Goal: Task Accomplishment & Management: Use online tool/utility

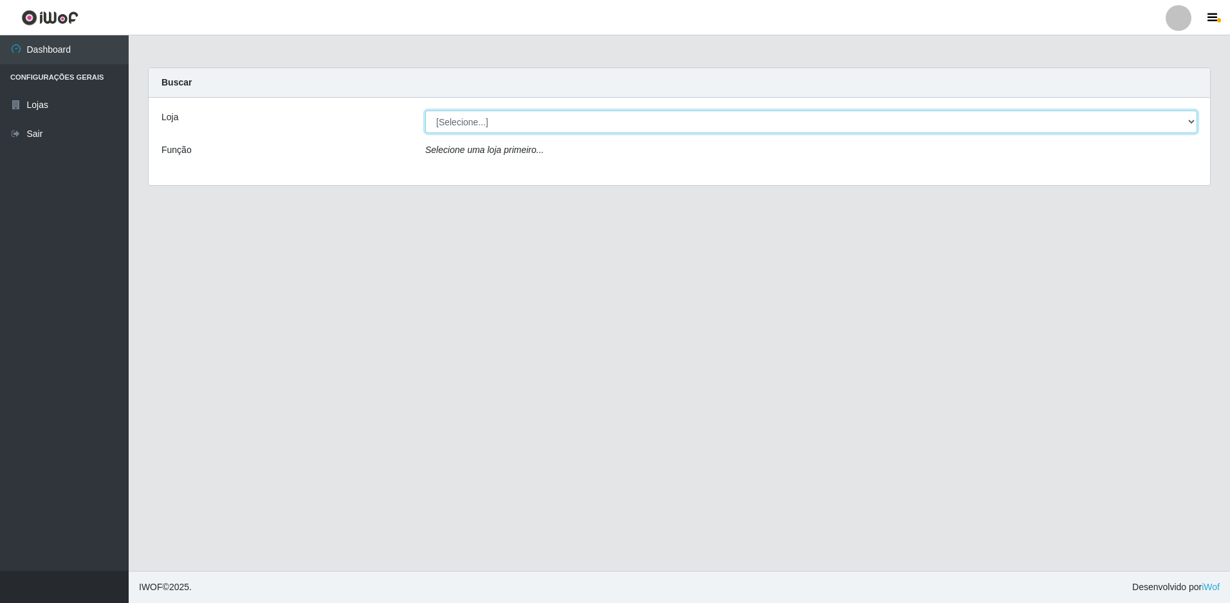
click at [560, 124] on select "[Selecione...] Extraplus - Loja 50 [GEOGRAPHIC_DATA]" at bounding box center [811, 122] width 772 height 23
select select "451"
click at [425, 111] on select "[Selecione...] Extraplus - Loja 50 [GEOGRAPHIC_DATA]" at bounding box center [811, 122] width 772 height 23
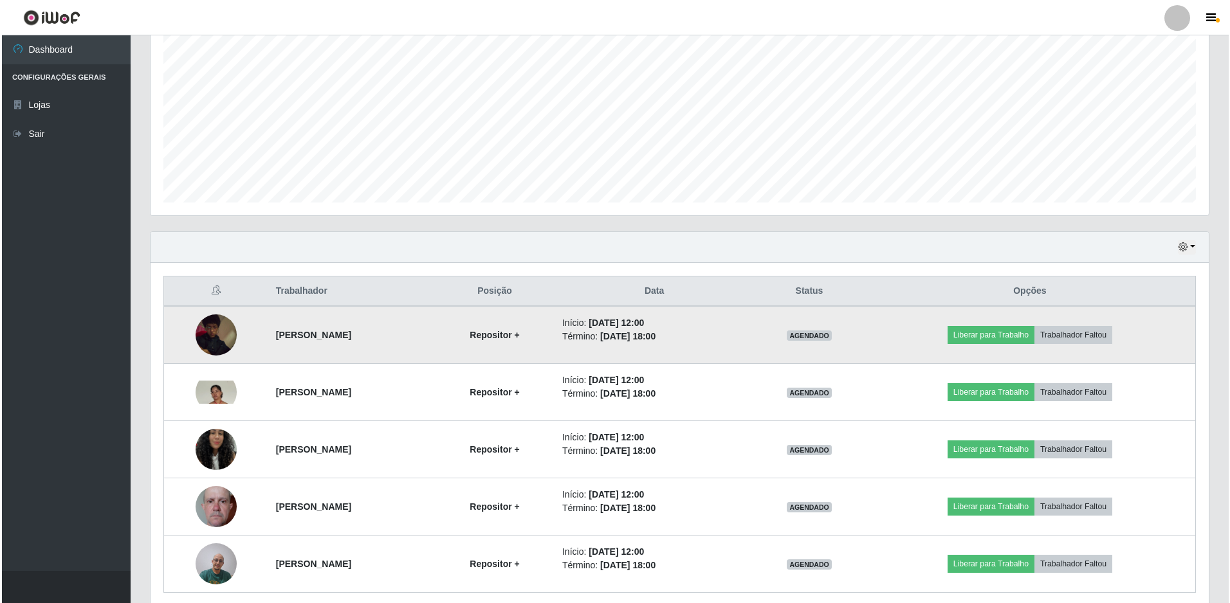
scroll to position [308, 0]
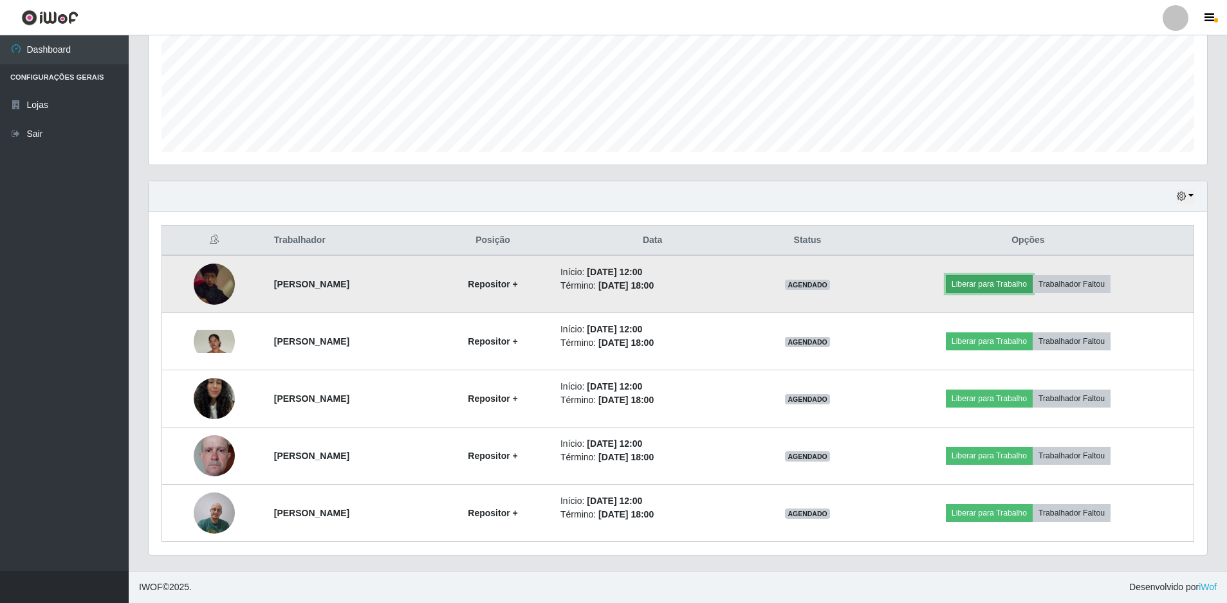
click at [1007, 282] on button "Liberar para Trabalho" at bounding box center [989, 284] width 87 height 18
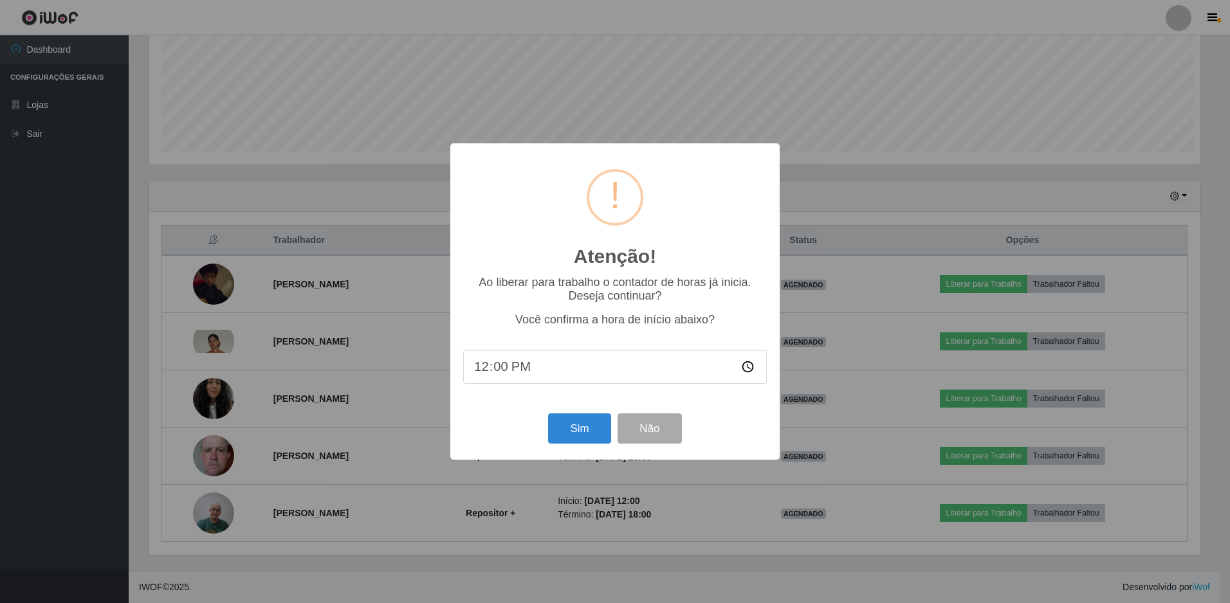
scroll to position [267, 1052]
click at [571, 436] on button "Sim" at bounding box center [579, 429] width 62 height 30
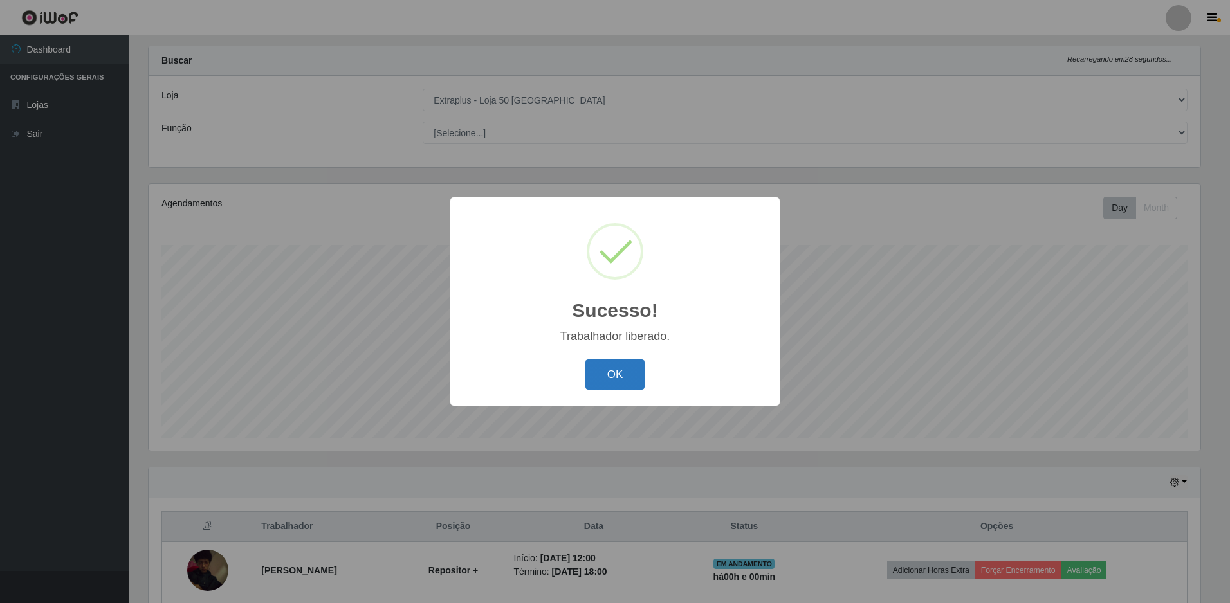
click at [598, 376] on button "OK" at bounding box center [615, 375] width 60 height 30
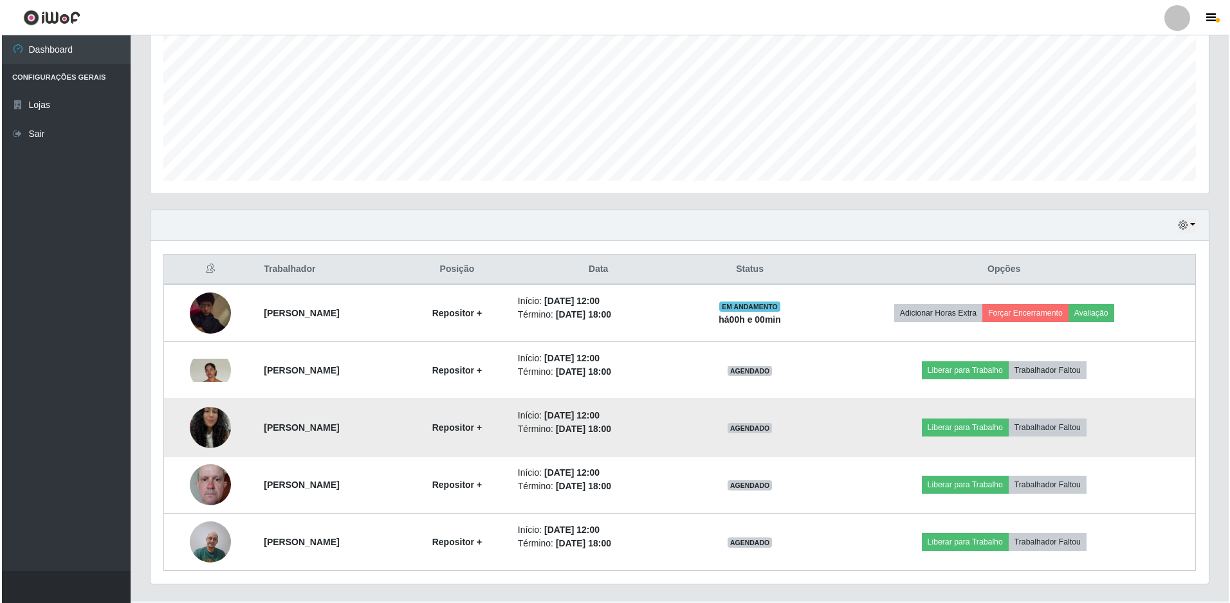
scroll to position [308, 0]
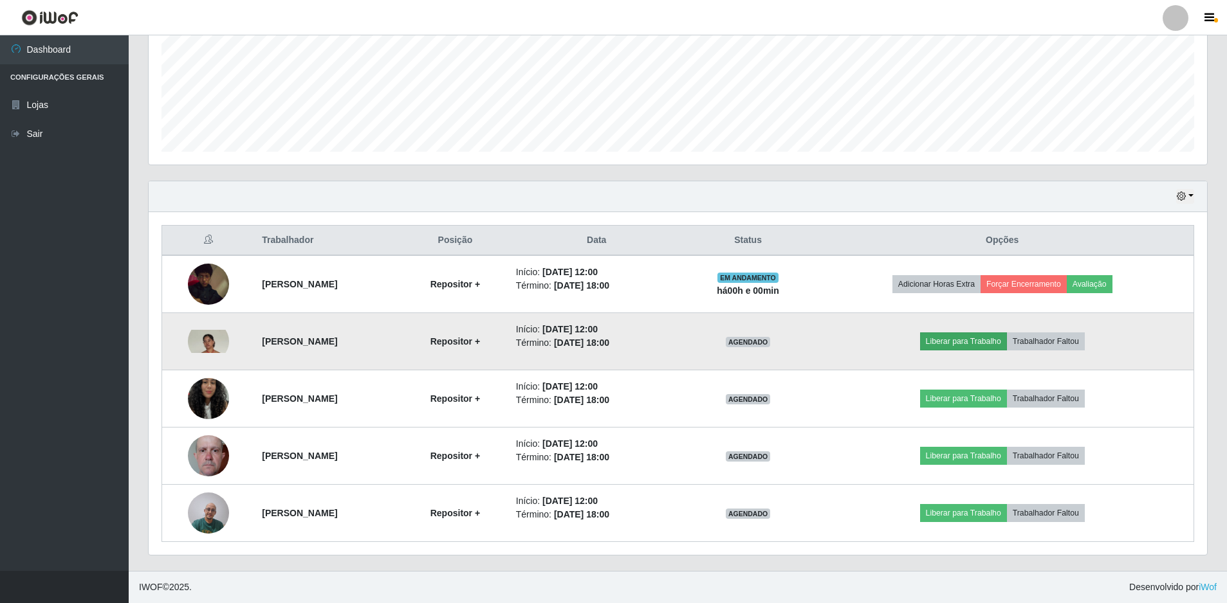
click at [952, 332] on td "Liberar para Trabalho Trabalhador Faltou" at bounding box center [1002, 341] width 383 height 57
click at [959, 340] on button "Liberar para Trabalho" at bounding box center [963, 342] width 87 height 18
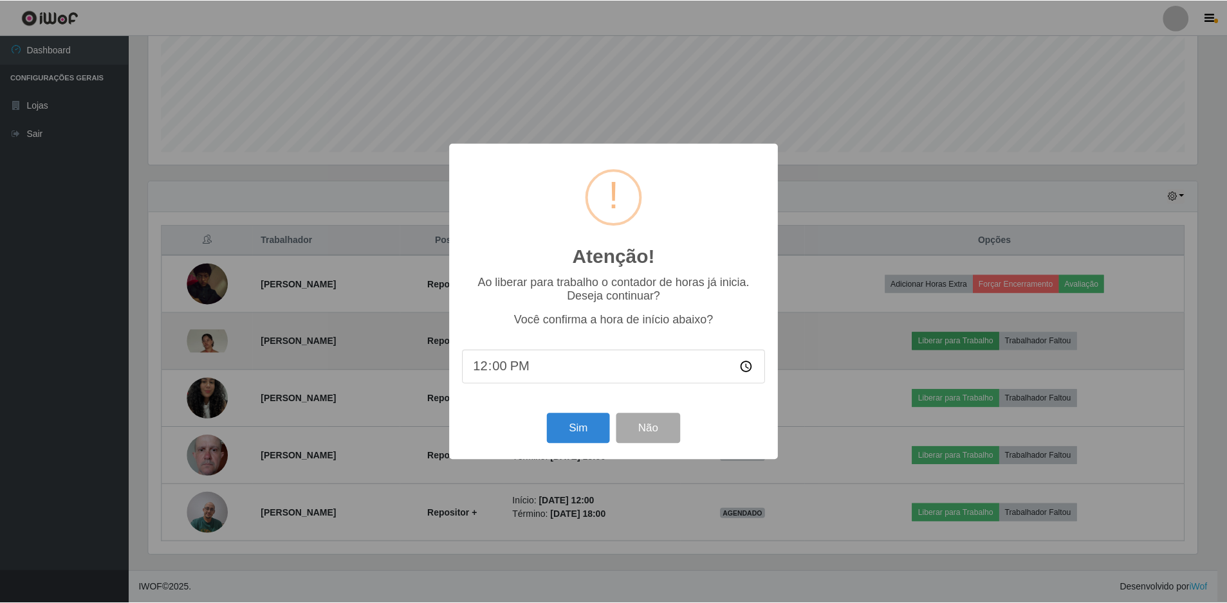
scroll to position [267, 1052]
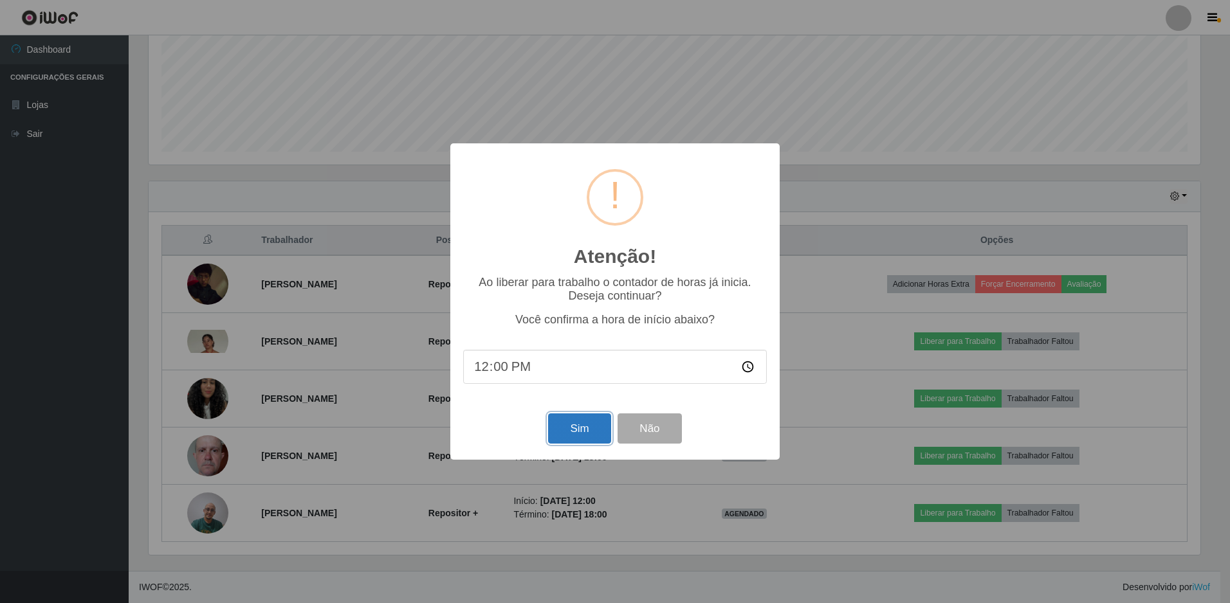
click at [586, 428] on button "Sim" at bounding box center [579, 429] width 62 height 30
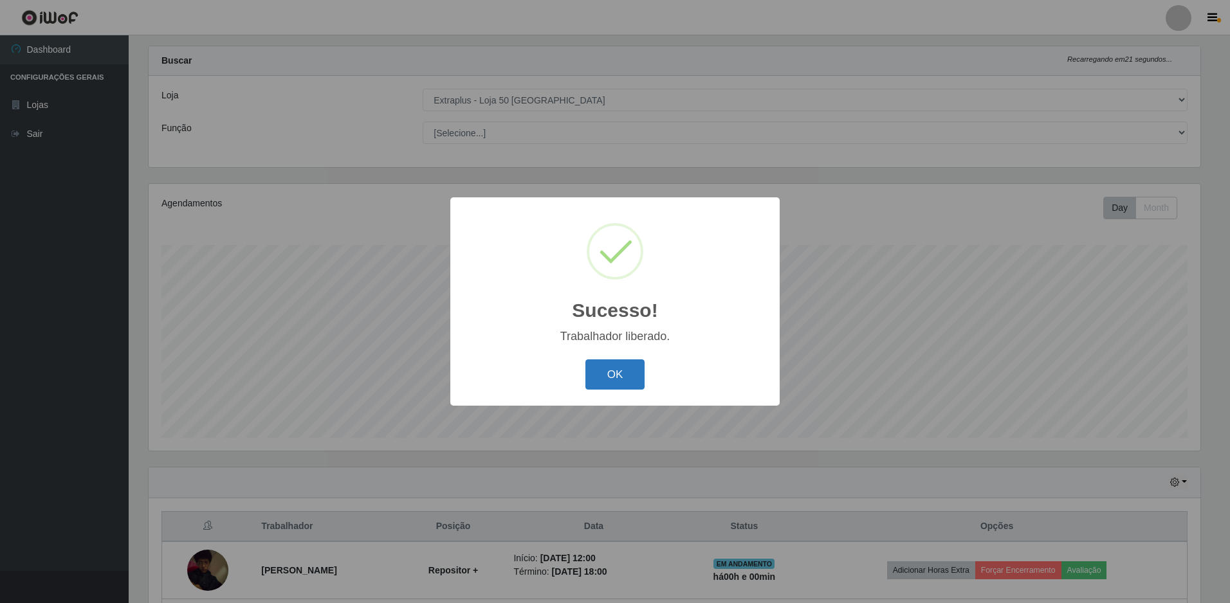
click at [622, 383] on button "OK" at bounding box center [615, 375] width 60 height 30
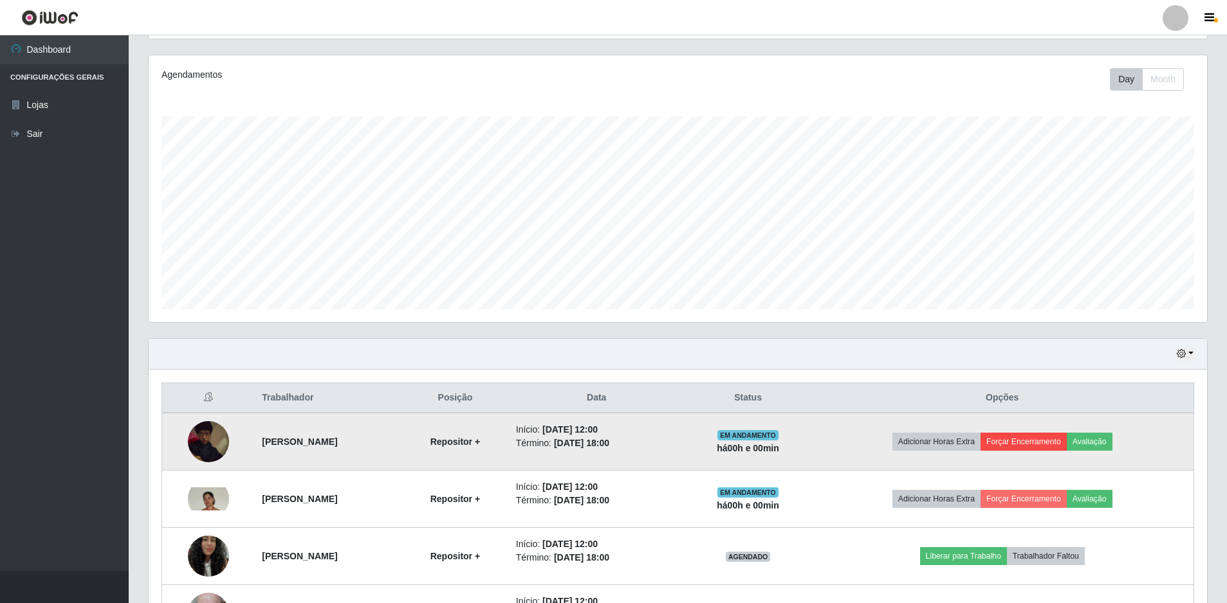
scroll to position [215, 0]
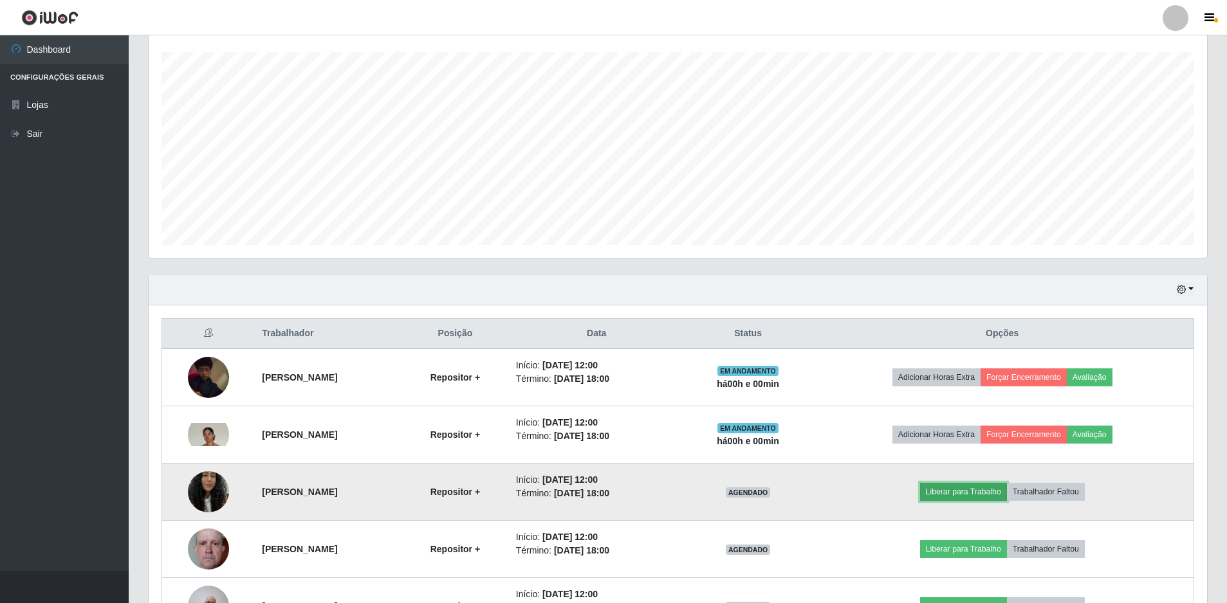
click at [1000, 483] on button "Liberar para Trabalho" at bounding box center [963, 492] width 87 height 18
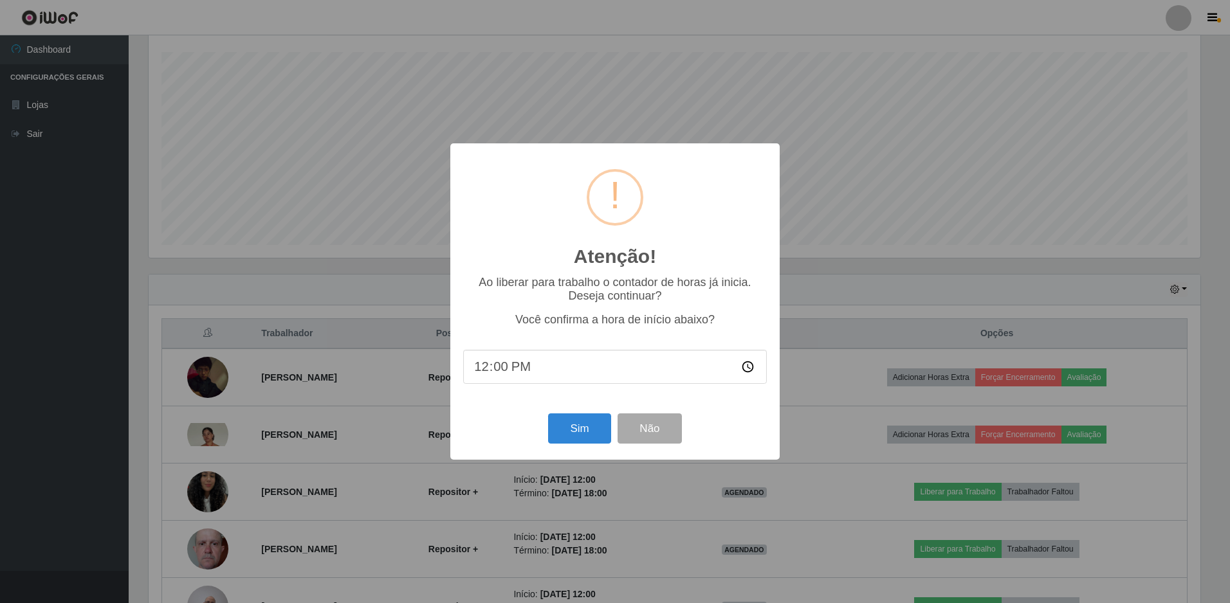
click at [997, 493] on div "Atenção! × Ao liberar para trabalho o contador de horas já inicia. Deseja conti…" at bounding box center [615, 301] width 1230 height 603
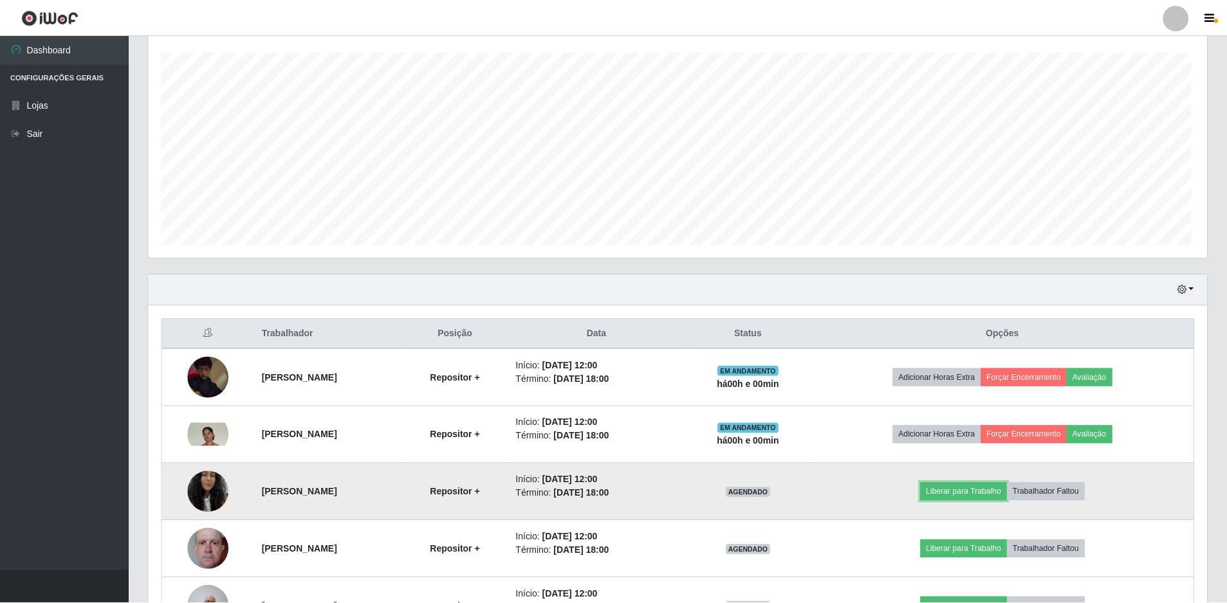
scroll to position [267, 1058]
click at [995, 492] on button "Liberar para Trabalho" at bounding box center [963, 492] width 87 height 18
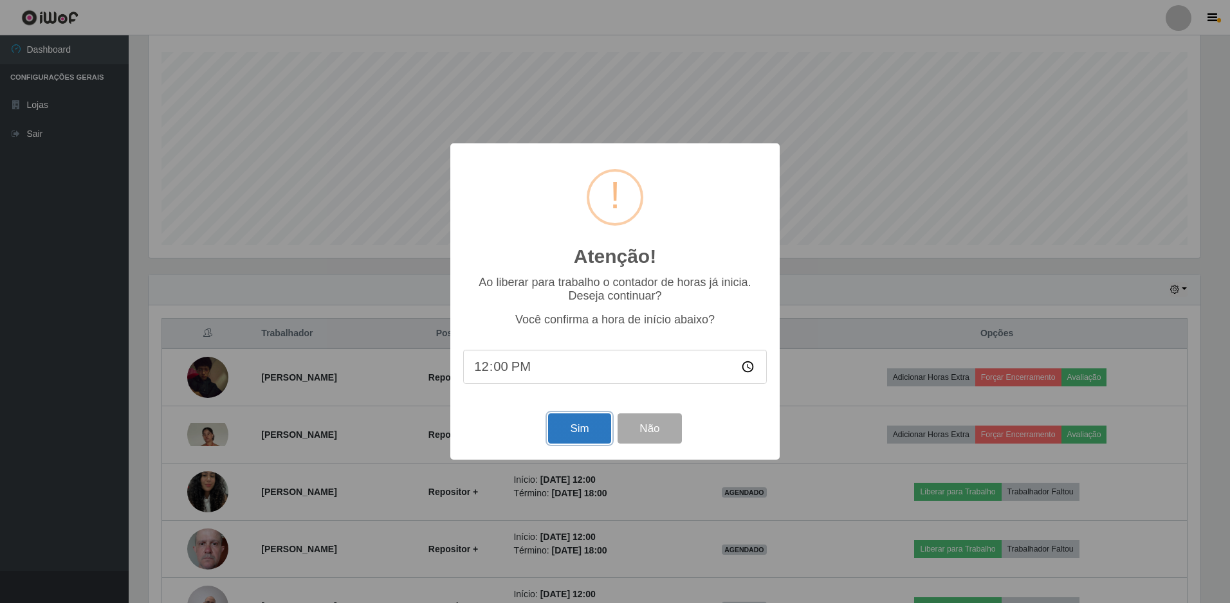
click at [586, 438] on button "Sim" at bounding box center [579, 429] width 62 height 30
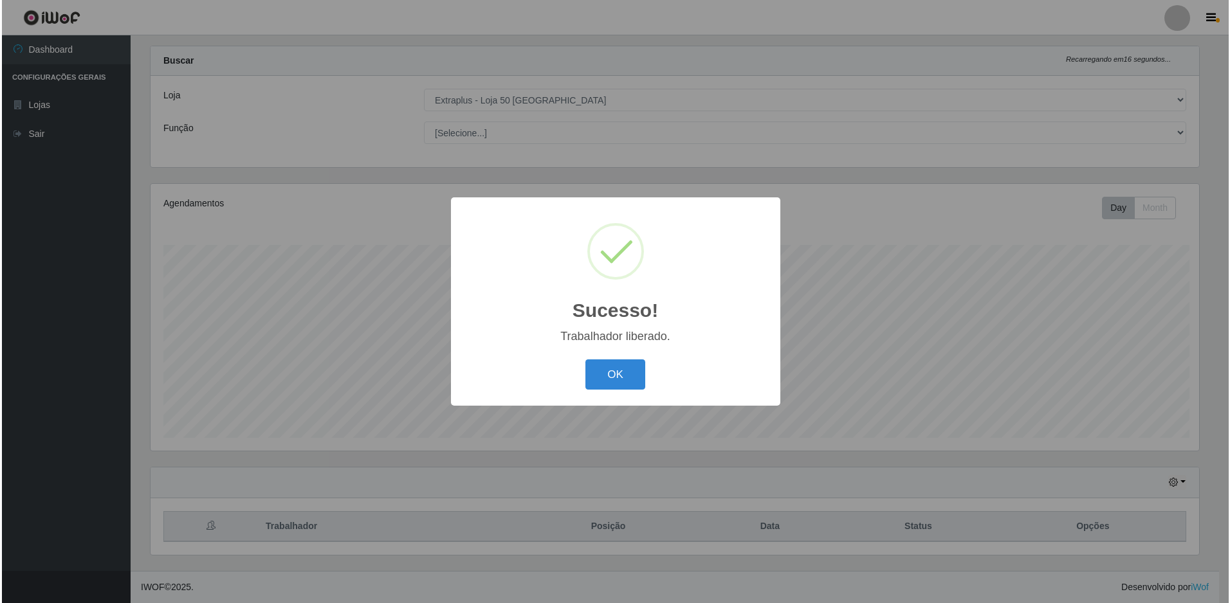
scroll to position [0, 0]
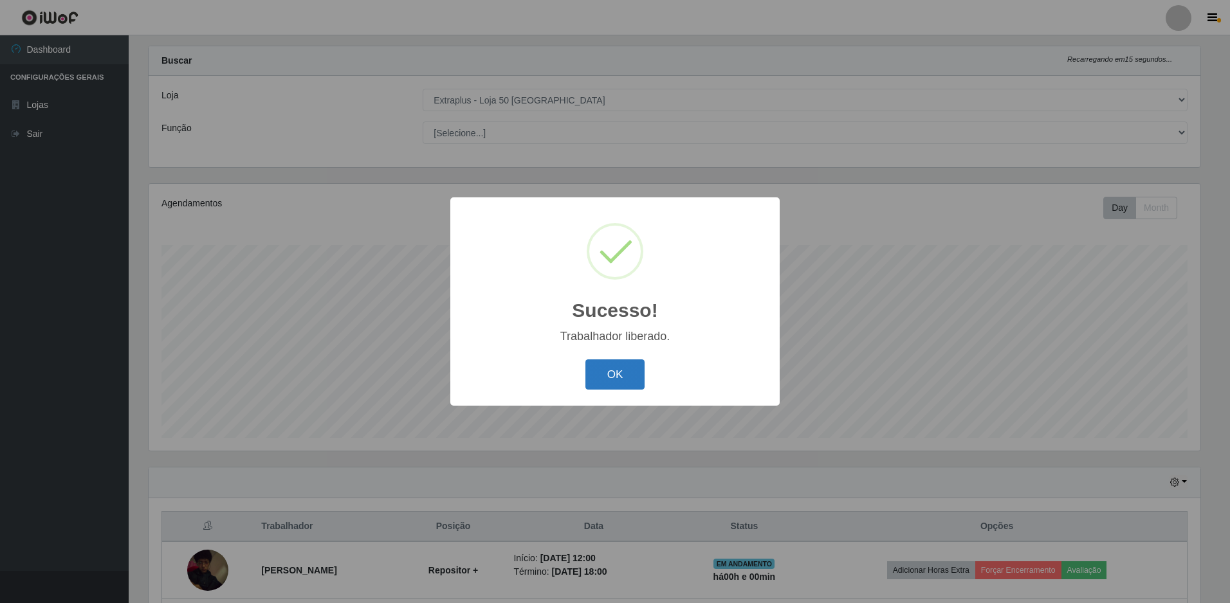
click at [617, 385] on button "OK" at bounding box center [615, 375] width 60 height 30
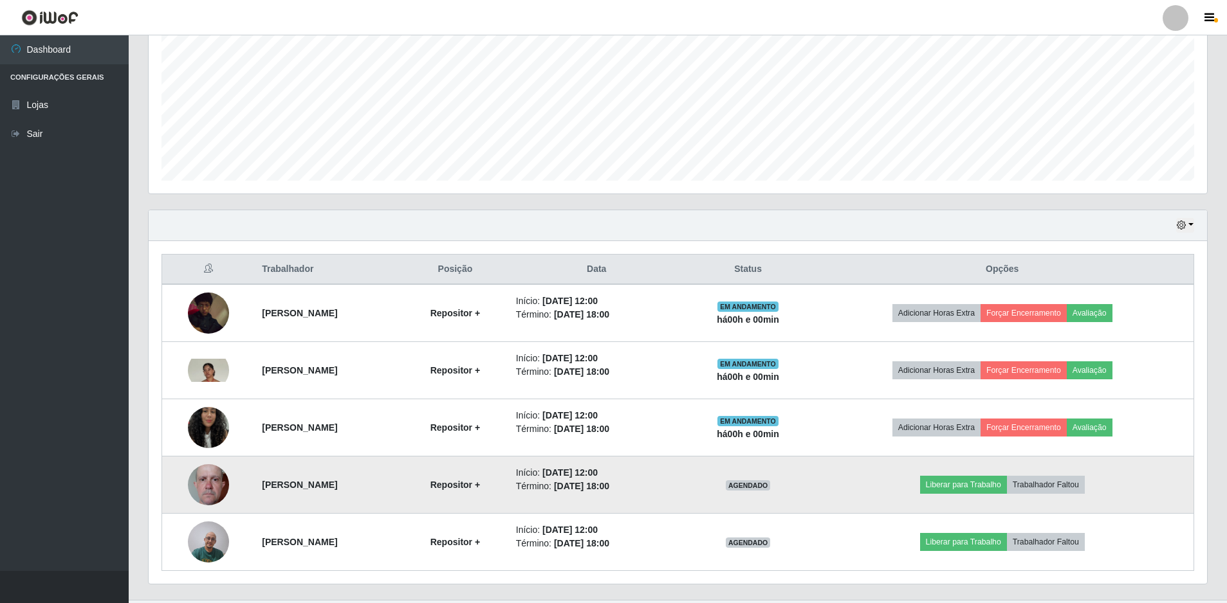
click at [962, 495] on td "Liberar para Trabalho Trabalhador Faltou" at bounding box center [1002, 485] width 383 height 57
click at [962, 484] on button "Liberar para Trabalho" at bounding box center [963, 485] width 87 height 18
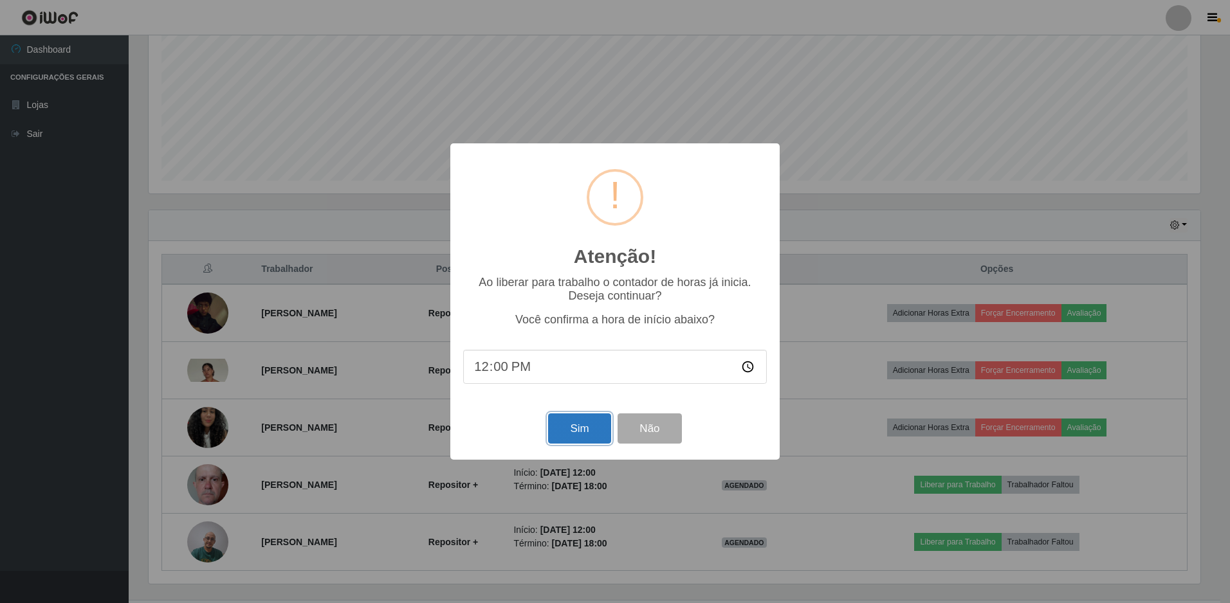
click at [576, 437] on button "Sim" at bounding box center [579, 429] width 62 height 30
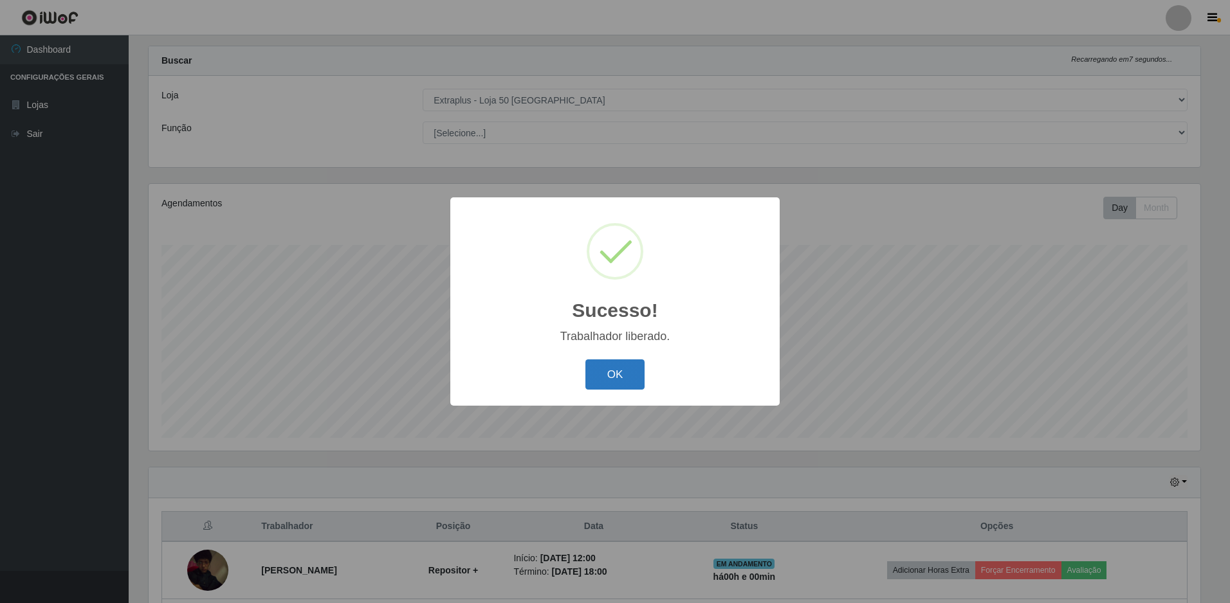
click at [609, 382] on button "OK" at bounding box center [615, 375] width 60 height 30
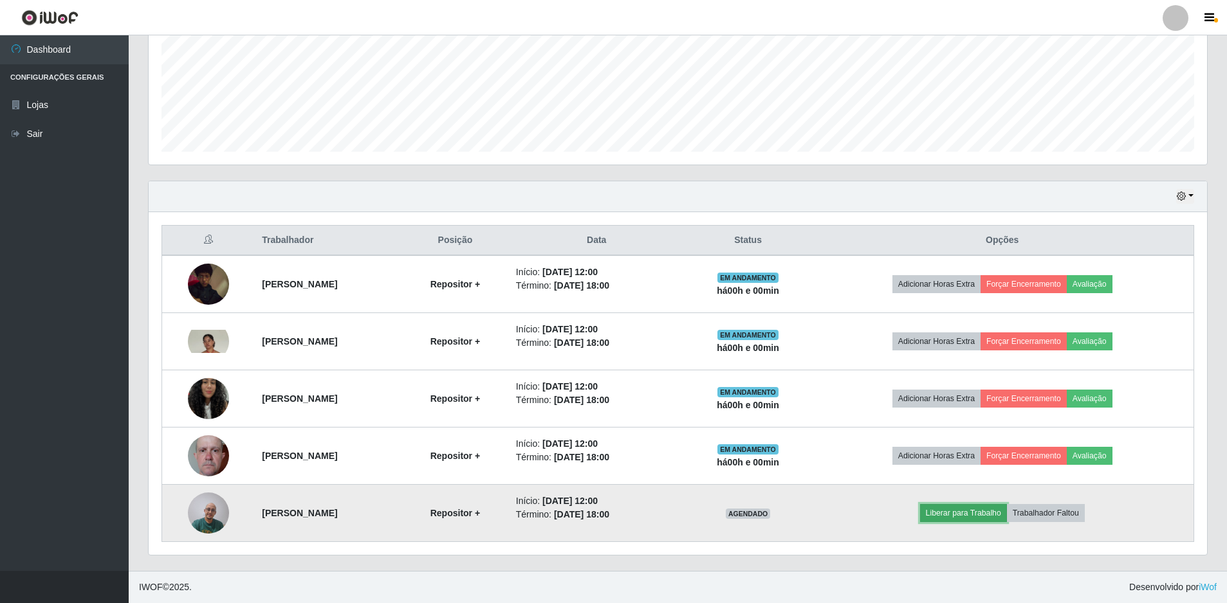
click at [976, 512] on button "Liberar para Trabalho" at bounding box center [963, 513] width 87 height 18
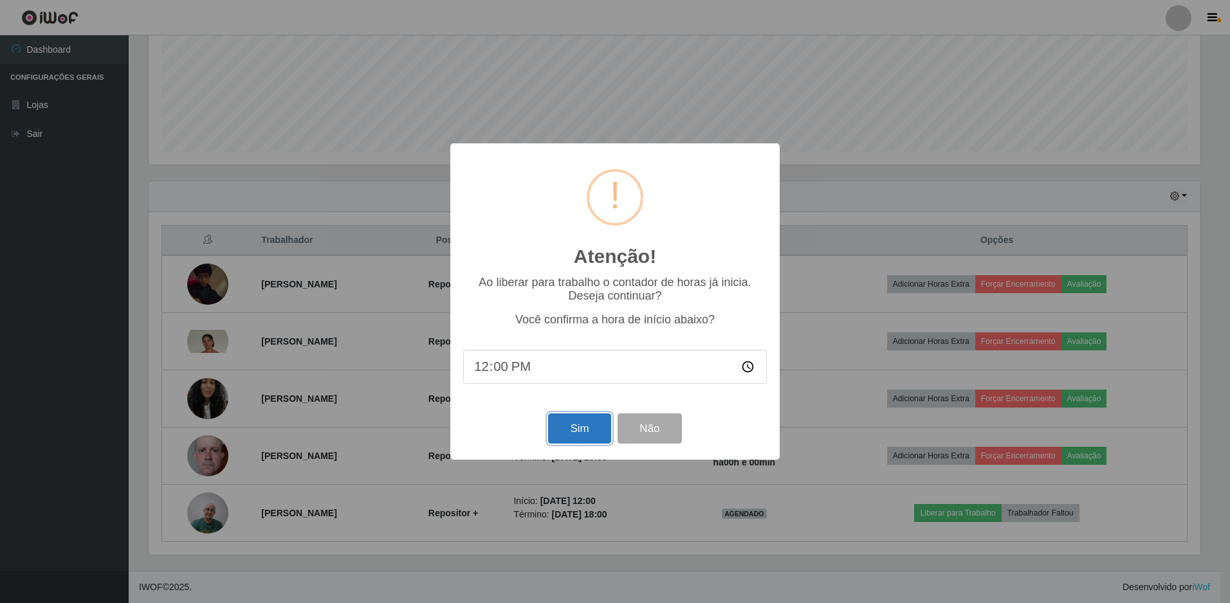
click at [583, 428] on button "Sim" at bounding box center [579, 429] width 62 height 30
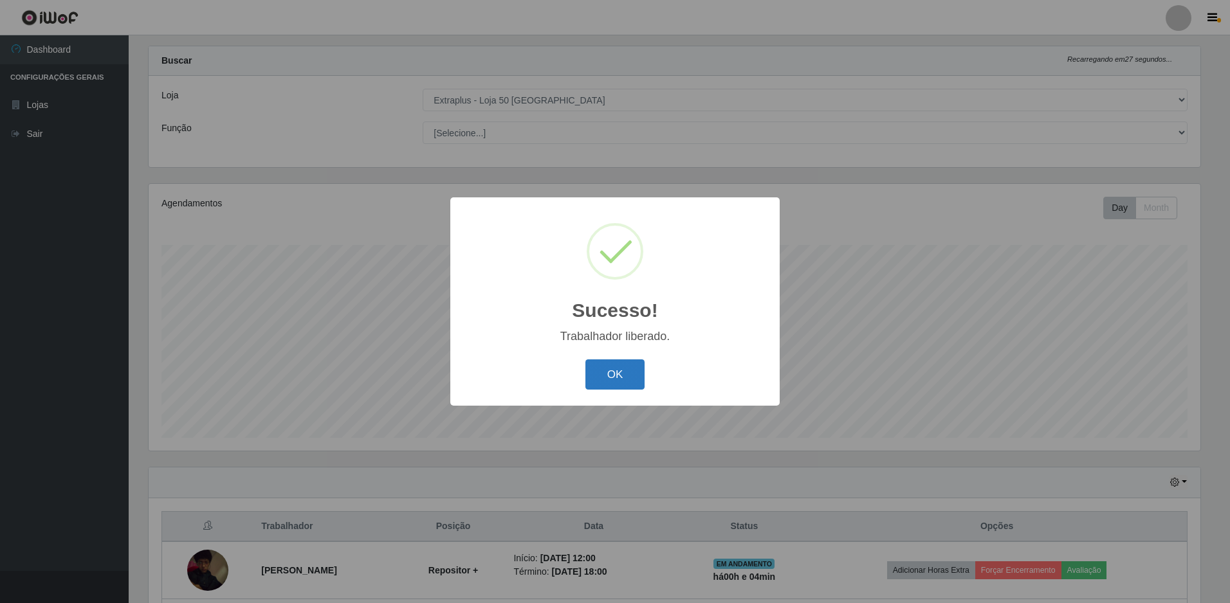
click at [597, 378] on button "OK" at bounding box center [615, 375] width 60 height 30
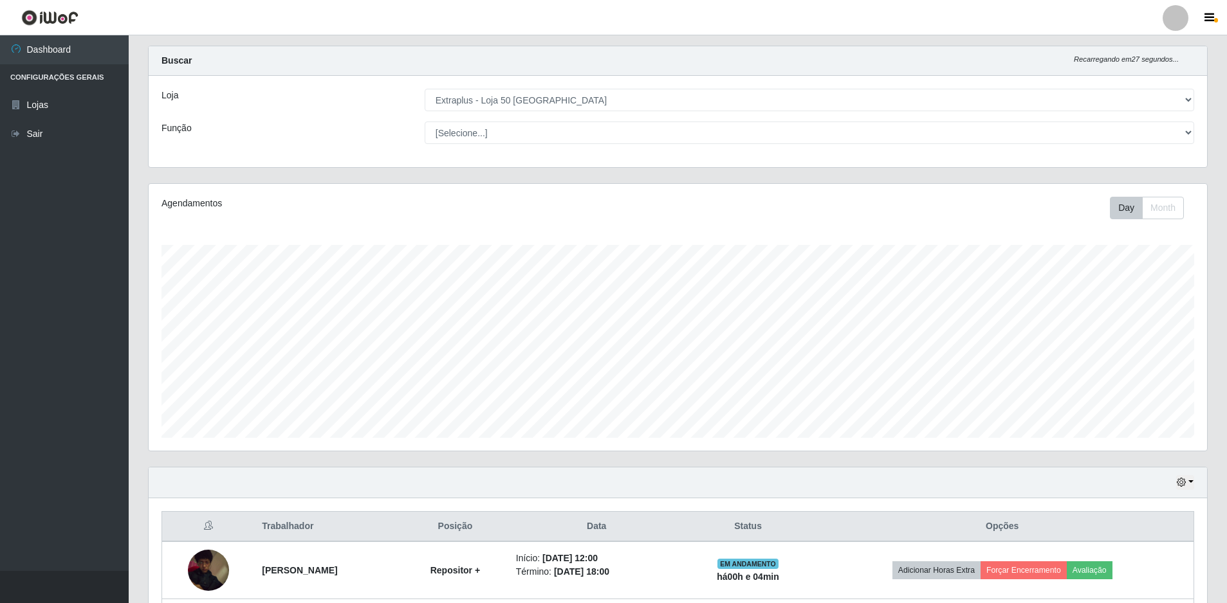
scroll to position [308, 0]
